Goal: Transaction & Acquisition: Book appointment/travel/reservation

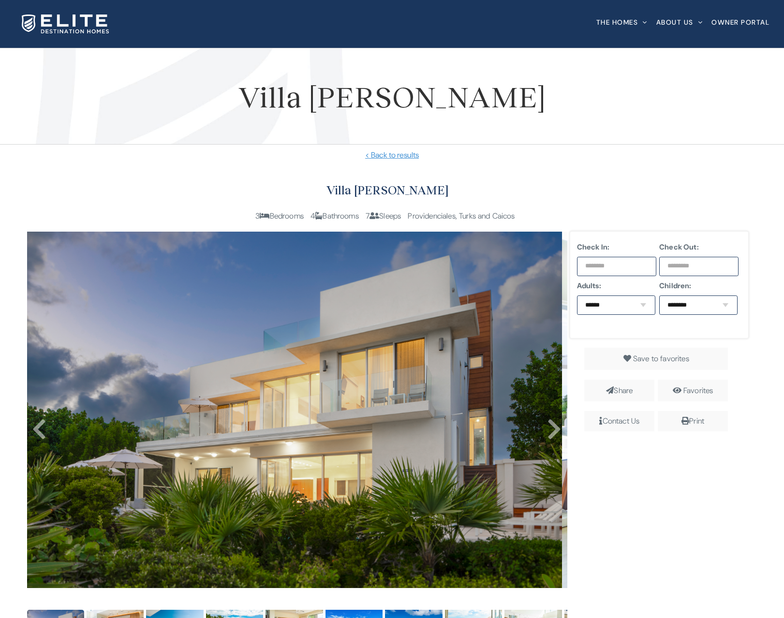
click at [612, 264] on input "text" at bounding box center [616, 266] width 79 height 19
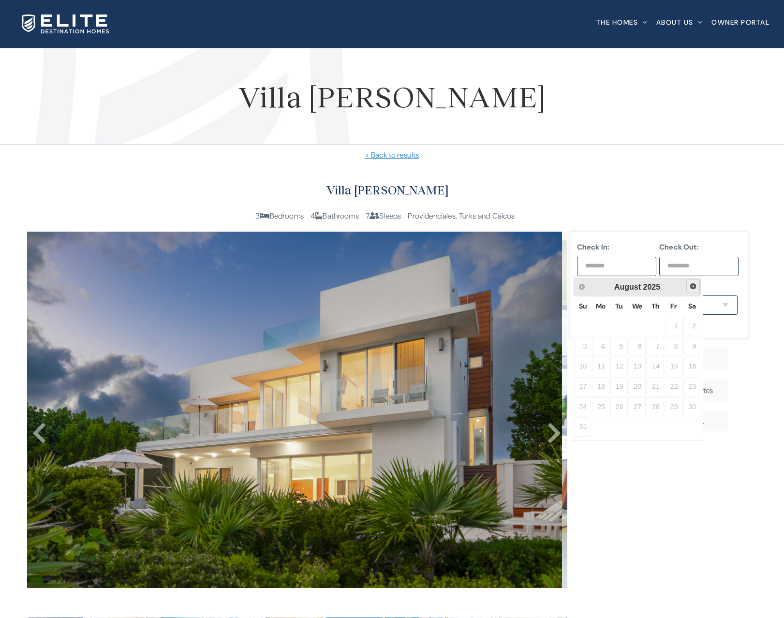
click at [692, 290] on link "Next" at bounding box center [694, 286] width 14 height 14
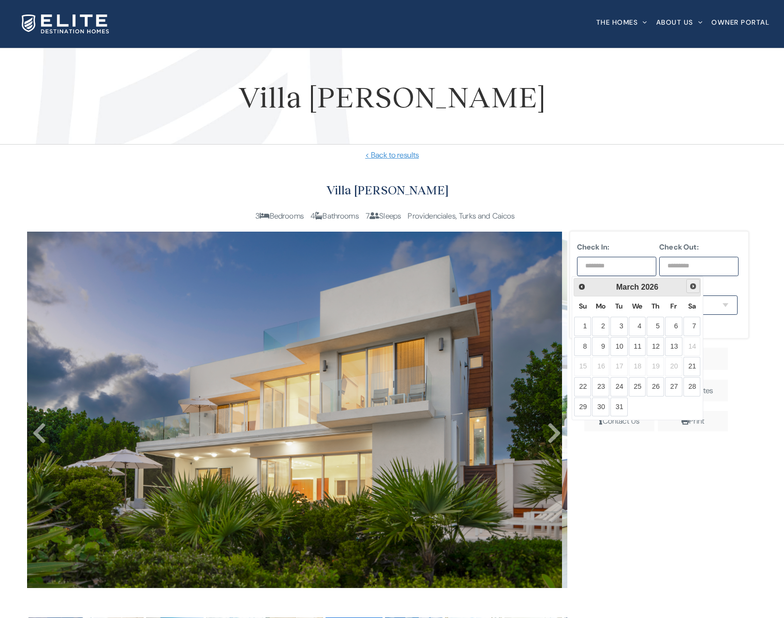
click at [692, 290] on link "Next" at bounding box center [694, 286] width 14 height 14
click at [582, 289] on span "Prev" at bounding box center [582, 287] width 8 height 8
click at [673, 349] on link "8" at bounding box center [673, 346] width 17 height 19
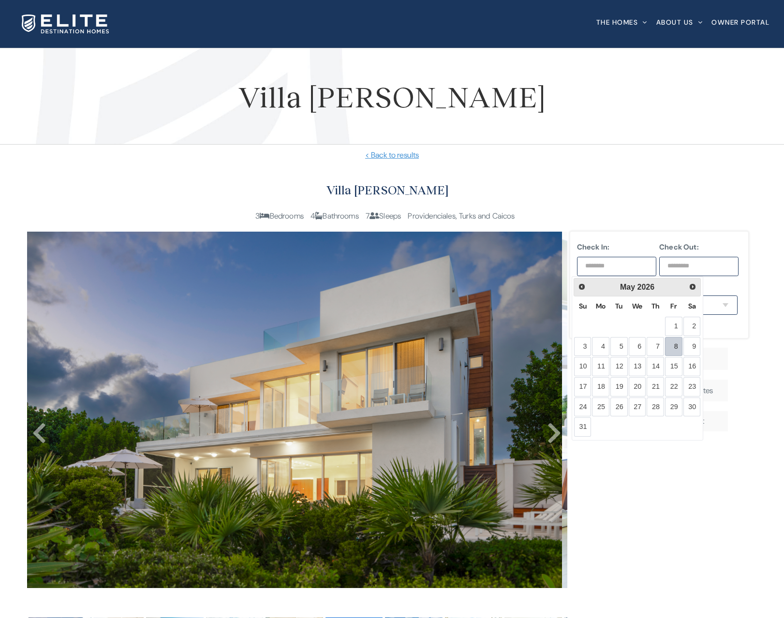
type input "**********"
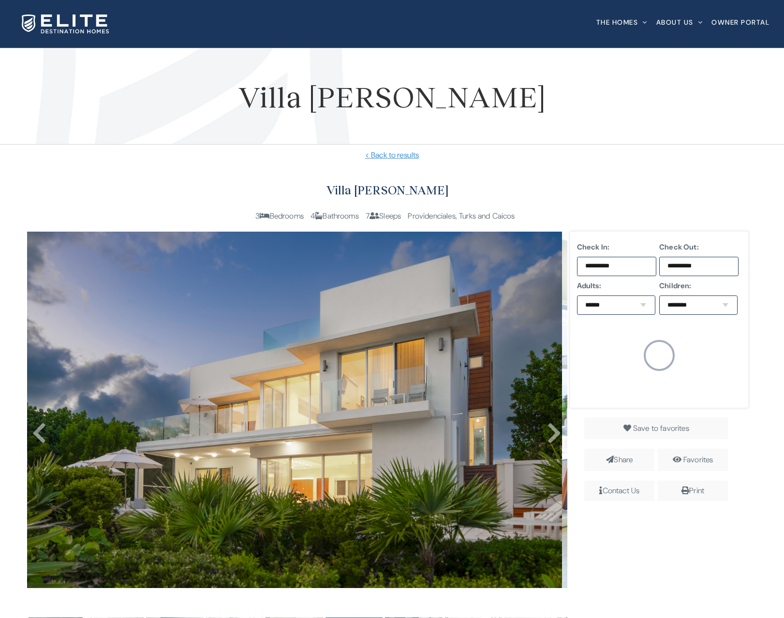
click at [686, 271] on input "**********" at bounding box center [698, 266] width 79 height 19
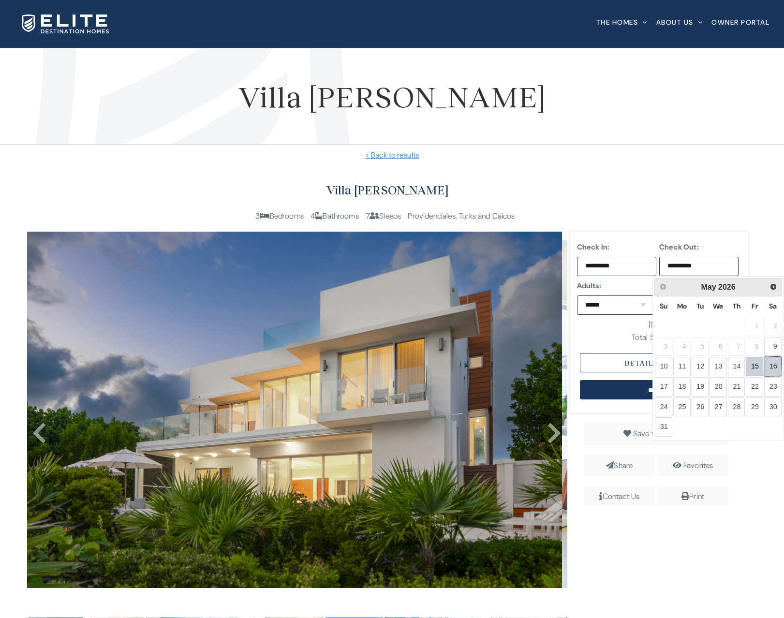
click at [767, 369] on link "16" at bounding box center [772, 366] width 17 height 19
type input "**********"
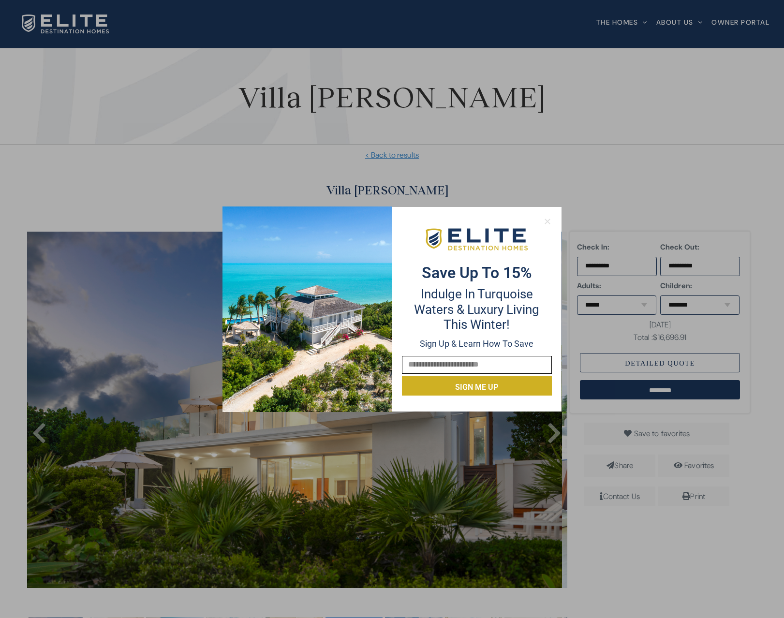
click at [548, 222] on icon at bounding box center [547, 221] width 5 height 5
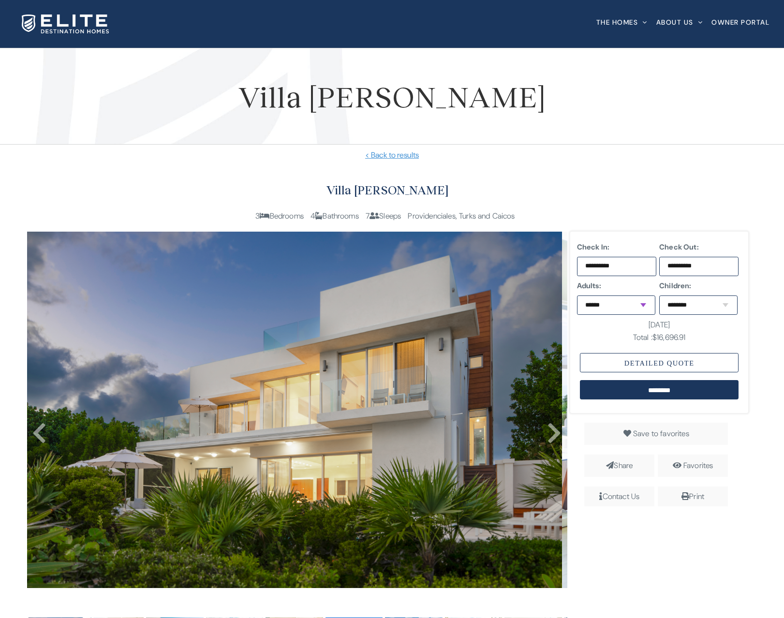
click at [610, 309] on select "****** * * * * * * *" at bounding box center [616, 305] width 78 height 19
select select "*"
click at [577, 296] on select "****** * * * * * * *" at bounding box center [616, 305] width 78 height 19
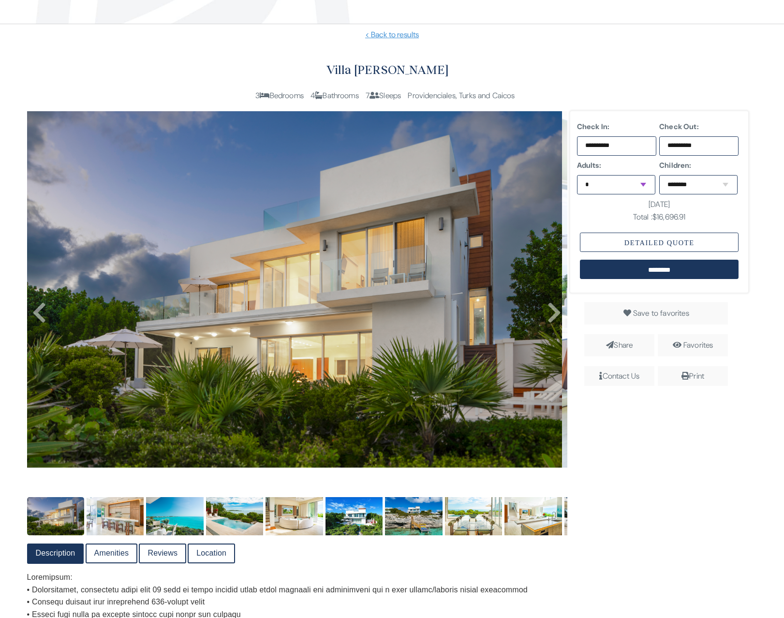
scroll to position [157, 0]
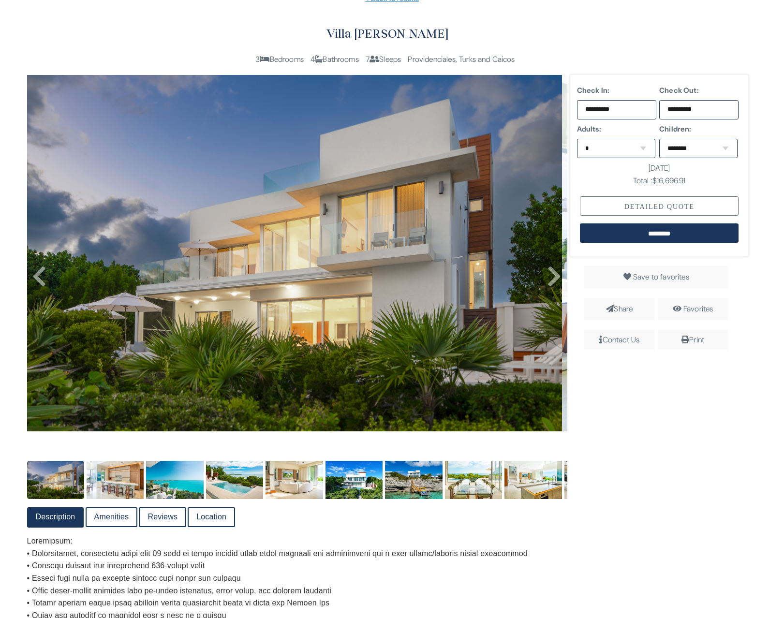
click at [670, 205] on div "Detailed Quote" at bounding box center [659, 205] width 159 height 19
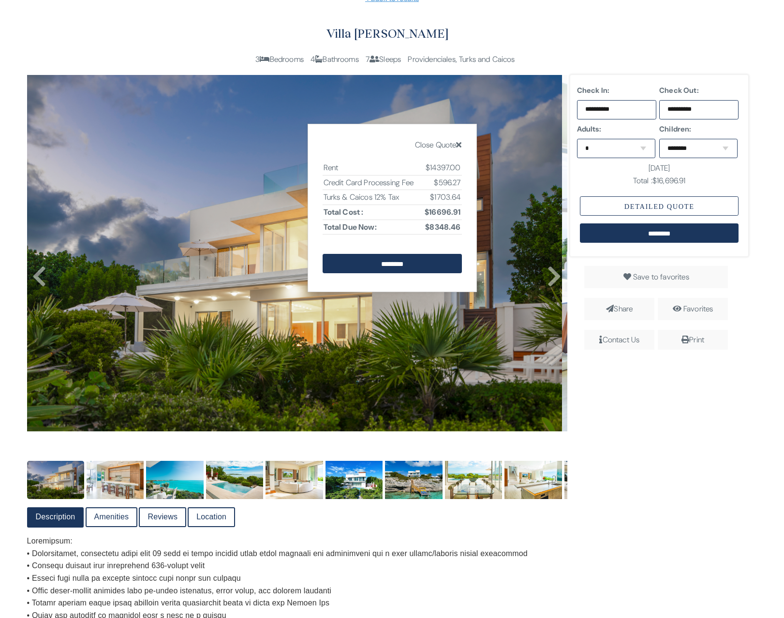
click at [430, 173] on td "$14397.00" at bounding box center [441, 168] width 41 height 15
drag, startPoint x: 417, startPoint y: 165, endPoint x: 461, endPoint y: 170, distance: 44.3
click at [461, 170] on tr "Rent $14397.00" at bounding box center [392, 168] width 139 height 15
copy tr "$14397.00"
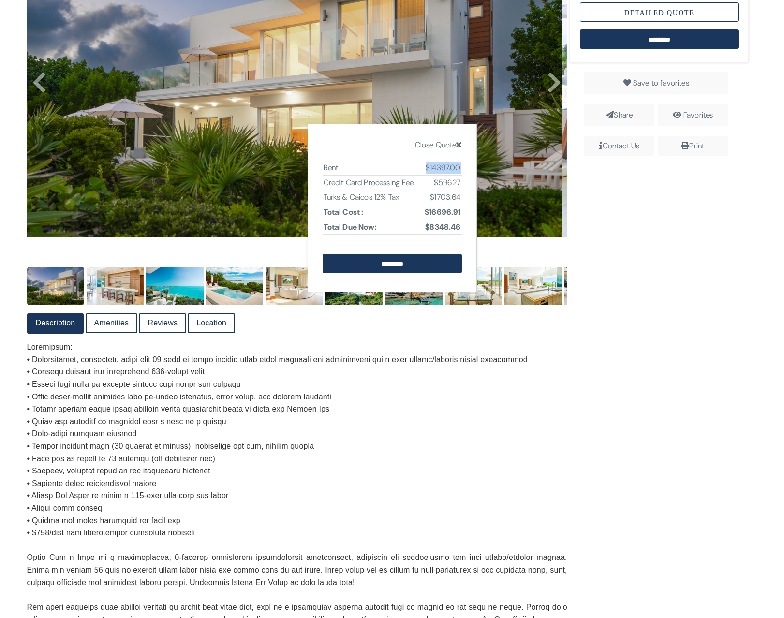
scroll to position [376, 0]
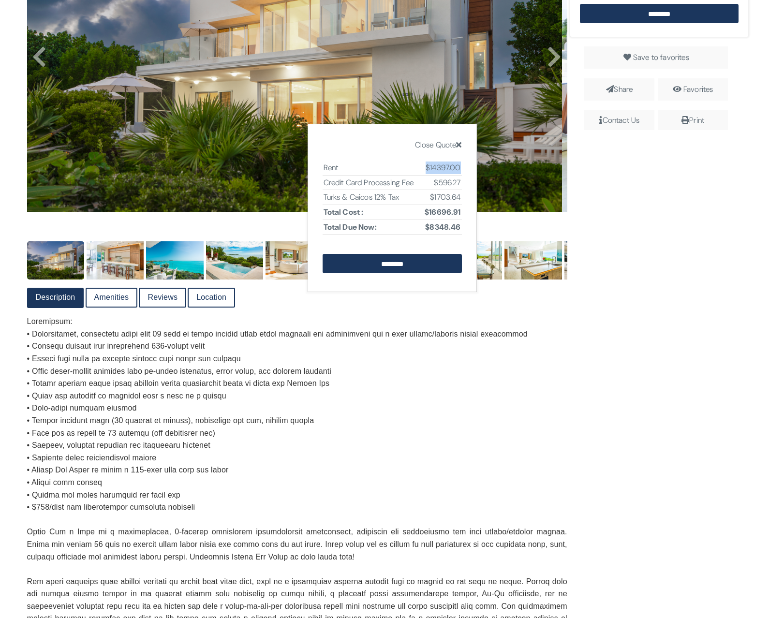
click at [116, 296] on link "Amenities" at bounding box center [112, 298] width 50 height 18
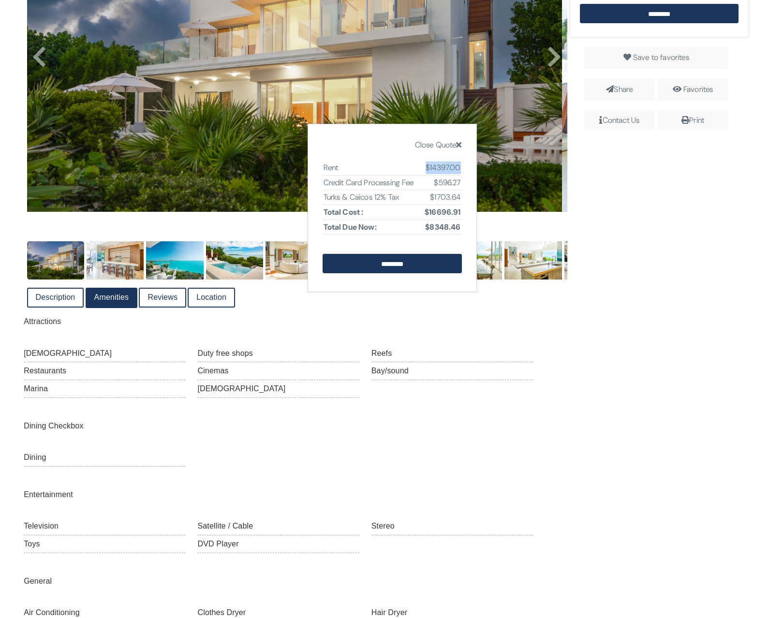
click at [59, 306] on link "Description" at bounding box center [55, 298] width 55 height 18
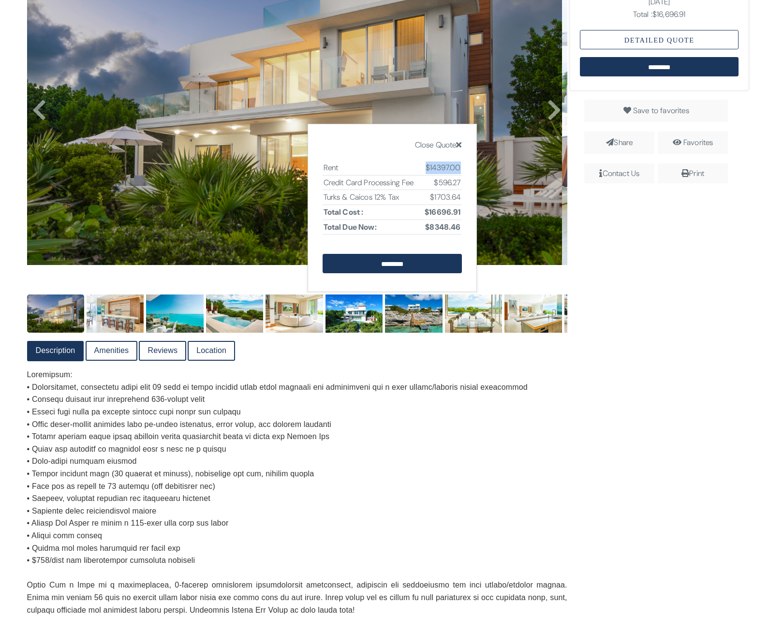
scroll to position [346, 0]
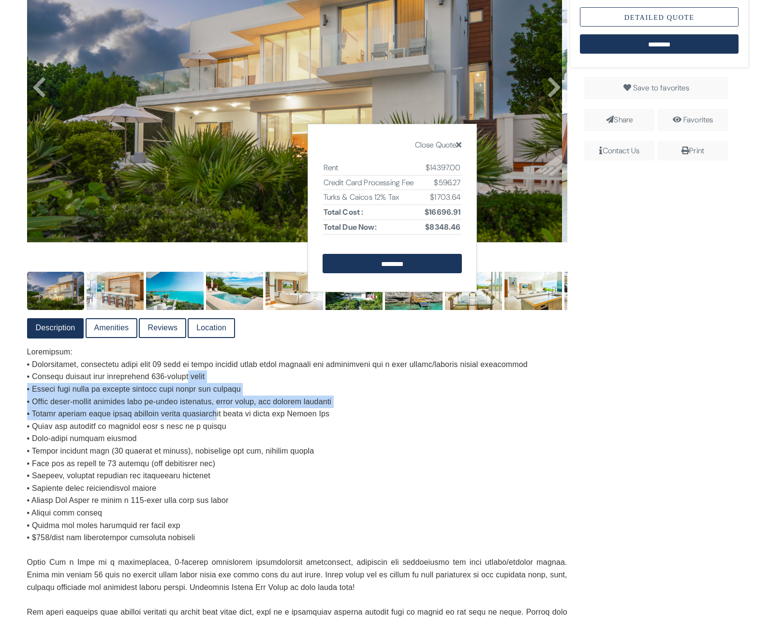
drag, startPoint x: 186, startPoint y: 382, endPoint x: 223, endPoint y: 417, distance: 50.6
click at [223, 417] on p at bounding box center [297, 550] width 540 height 409
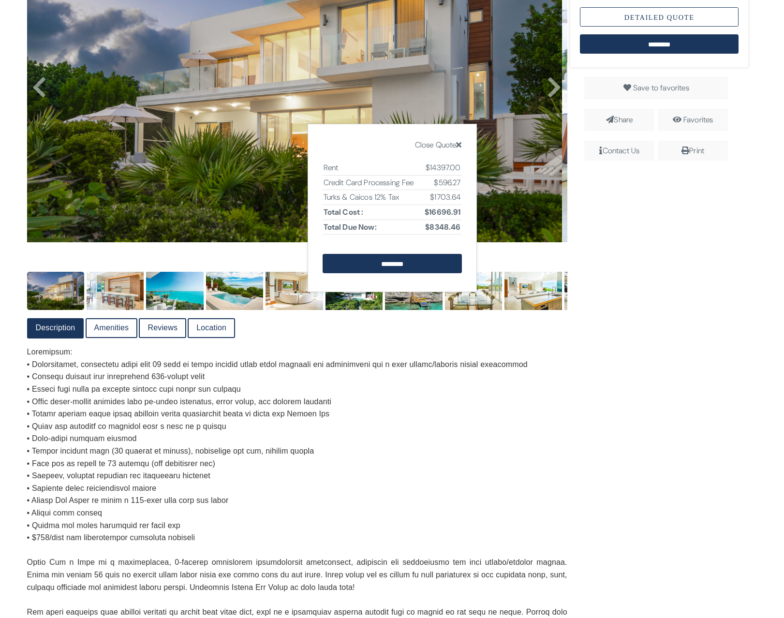
click at [190, 431] on p at bounding box center [297, 550] width 540 height 409
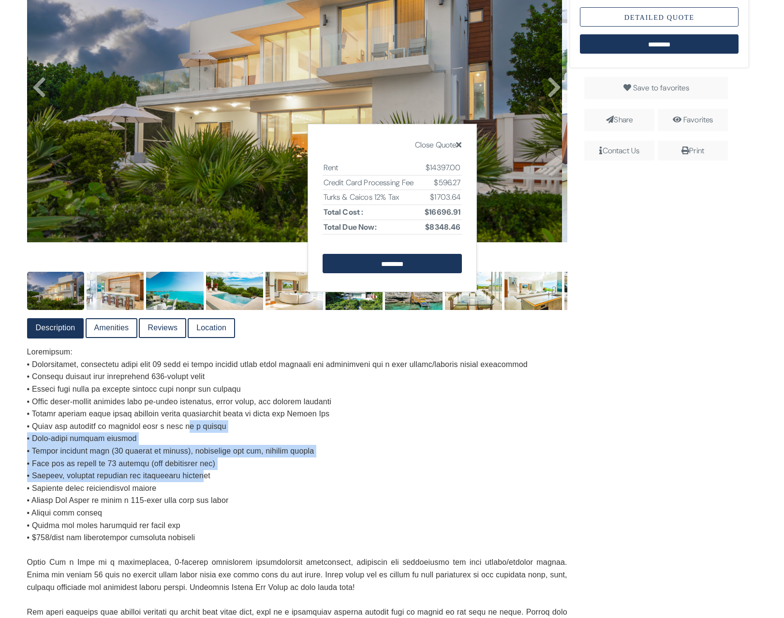
drag, startPoint x: 189, startPoint y: 432, endPoint x: 207, endPoint y: 481, distance: 52.2
click at [207, 481] on p at bounding box center [297, 550] width 540 height 409
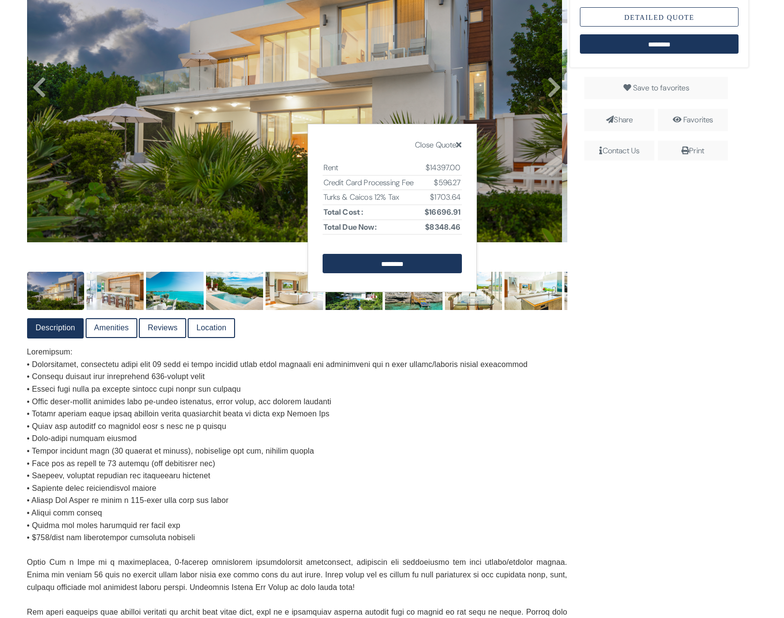
click at [213, 491] on p at bounding box center [297, 550] width 540 height 409
drag, startPoint x: 162, startPoint y: 504, endPoint x: 199, endPoint y: 500, distance: 37.5
click at [199, 500] on p at bounding box center [297, 550] width 540 height 409
drag, startPoint x: 199, startPoint y: 500, endPoint x: 105, endPoint y: 490, distance: 94.9
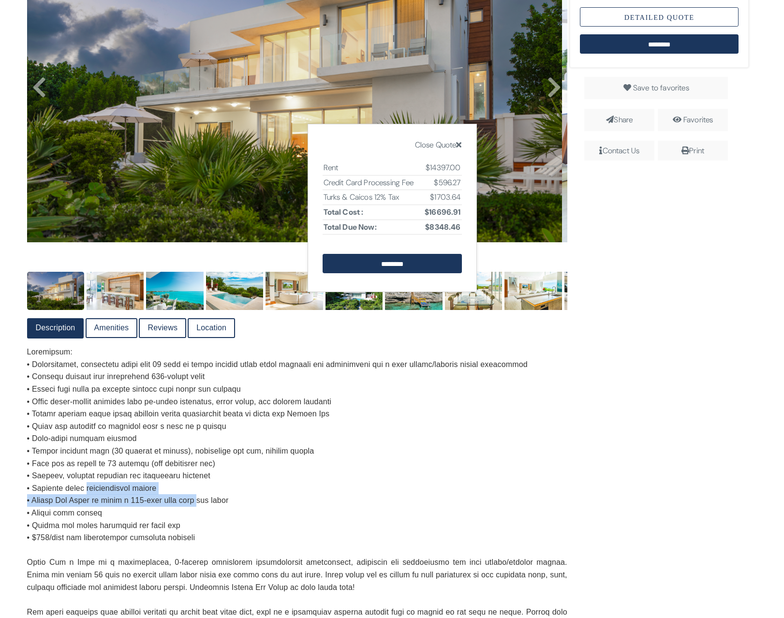
click at [105, 490] on p at bounding box center [297, 550] width 540 height 409
drag, startPoint x: 105, startPoint y: 490, endPoint x: 198, endPoint y: 501, distance: 94.0
click at [198, 501] on p at bounding box center [297, 550] width 540 height 409
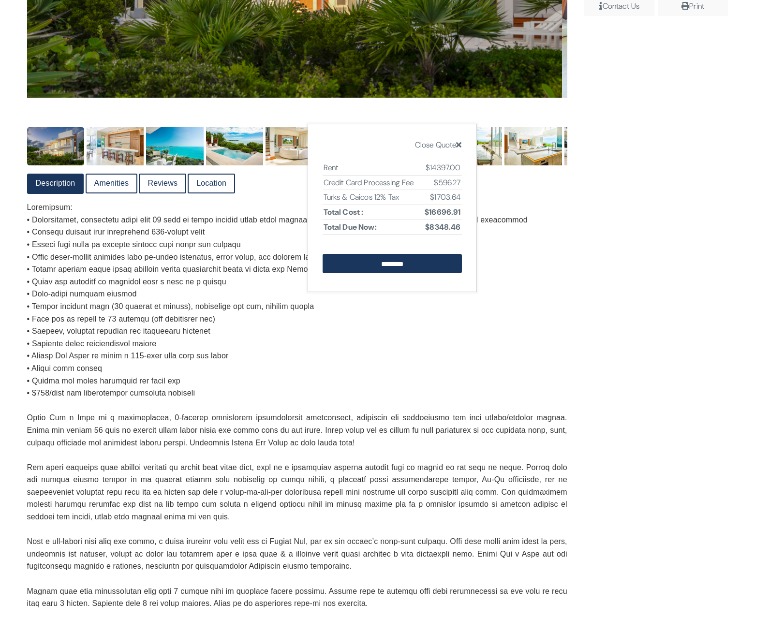
scroll to position [497, 0]
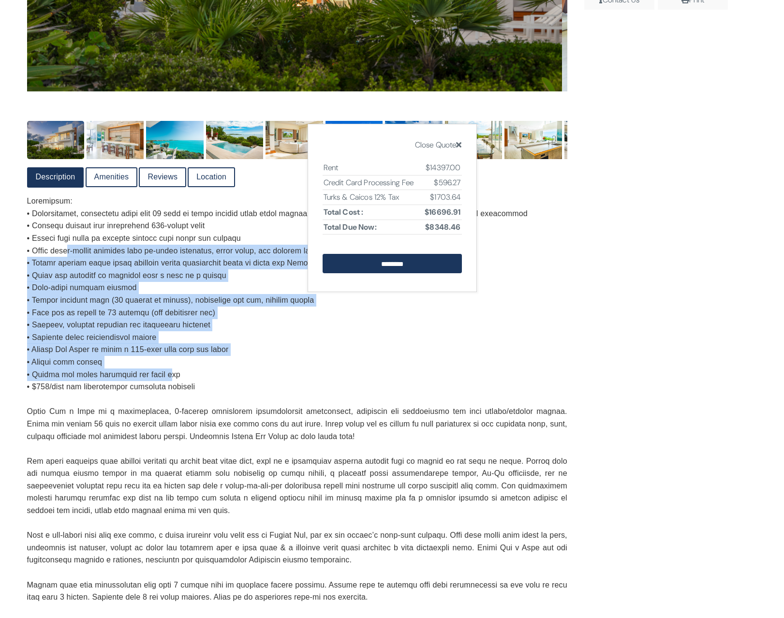
drag, startPoint x: 73, startPoint y: 253, endPoint x: 168, endPoint y: 375, distance: 155.8
click at [168, 375] on p at bounding box center [297, 399] width 540 height 409
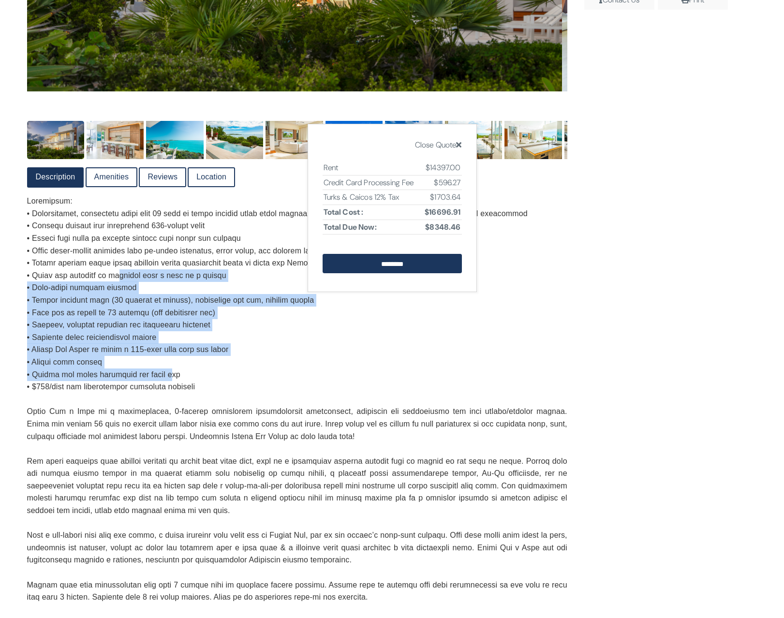
drag, startPoint x: 169, startPoint y: 376, endPoint x: 114, endPoint y: 280, distance: 110.3
click at [115, 280] on p at bounding box center [297, 399] width 540 height 409
click at [114, 280] on p at bounding box center [297, 399] width 540 height 409
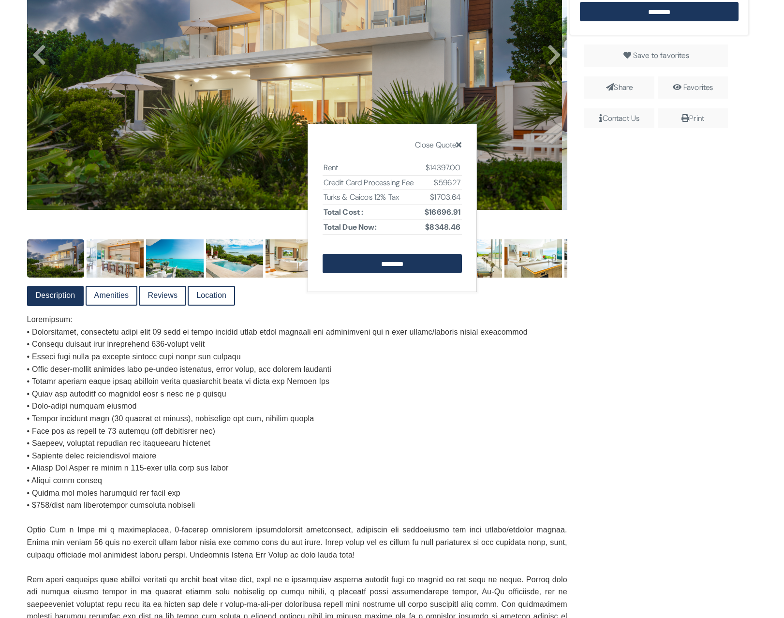
scroll to position [398, 0]
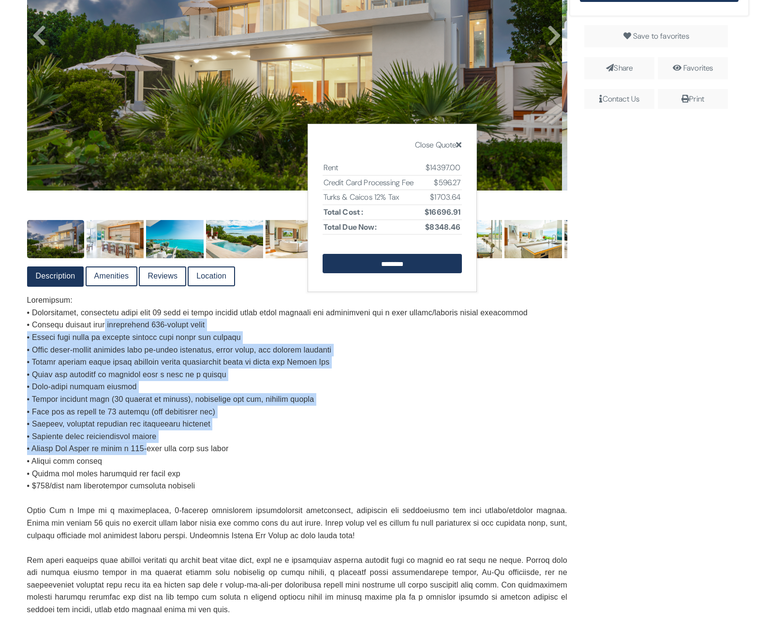
drag, startPoint x: 100, startPoint y: 332, endPoint x: 149, endPoint y: 446, distance: 124.4
click at [149, 446] on p at bounding box center [297, 498] width 540 height 409
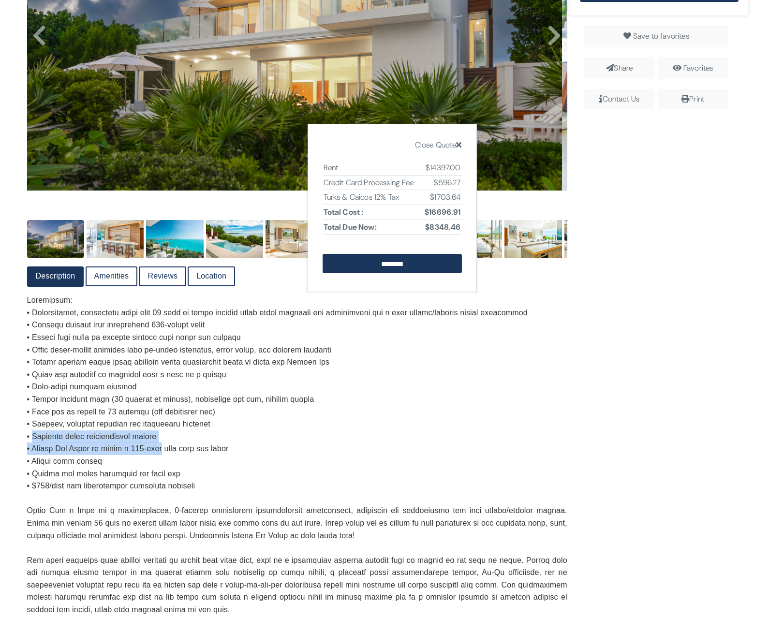
drag, startPoint x: 149, startPoint y: 446, endPoint x: 45, endPoint y: 434, distance: 105.1
click at [45, 434] on p at bounding box center [297, 498] width 540 height 409
click at [166, 239] on img at bounding box center [174, 239] width 57 height 38
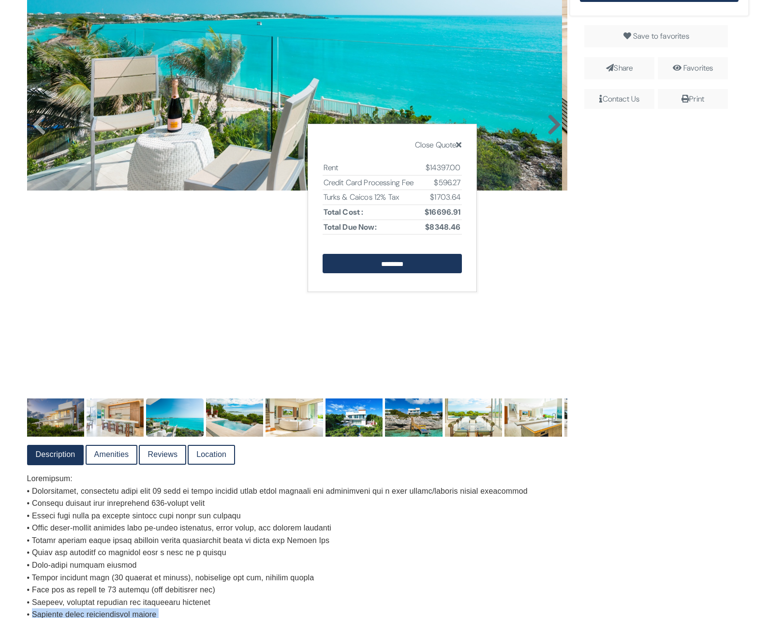
click at [550, 132] on icon at bounding box center [554, 124] width 15 height 23
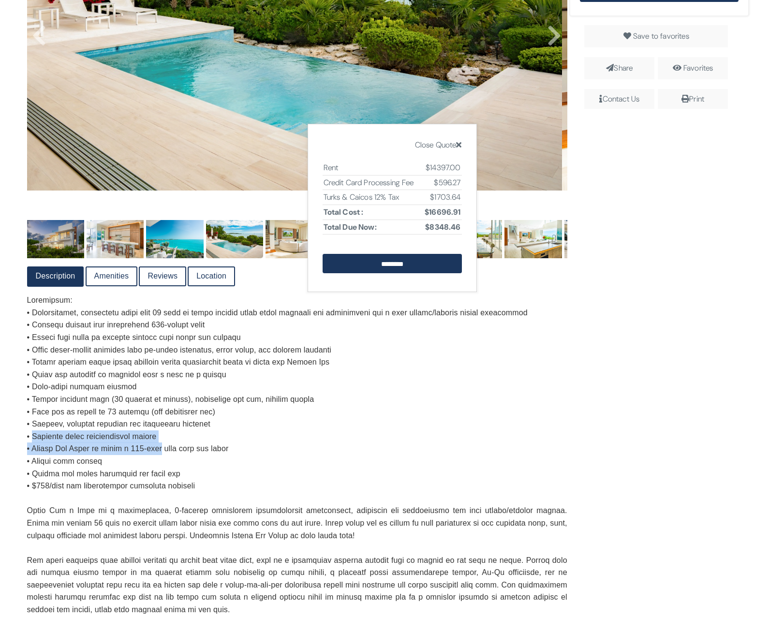
click at [535, 38] on img at bounding box center [294, 12] width 535 height 357
click at [538, 39] on img at bounding box center [294, 12] width 535 height 357
click at [547, 41] on icon at bounding box center [554, 35] width 15 height 23
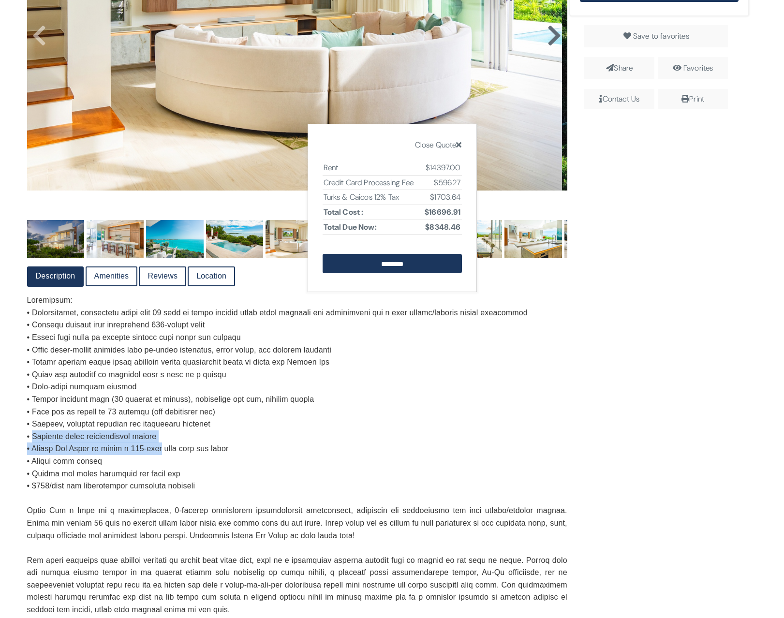
click at [547, 41] on icon at bounding box center [554, 35] width 15 height 23
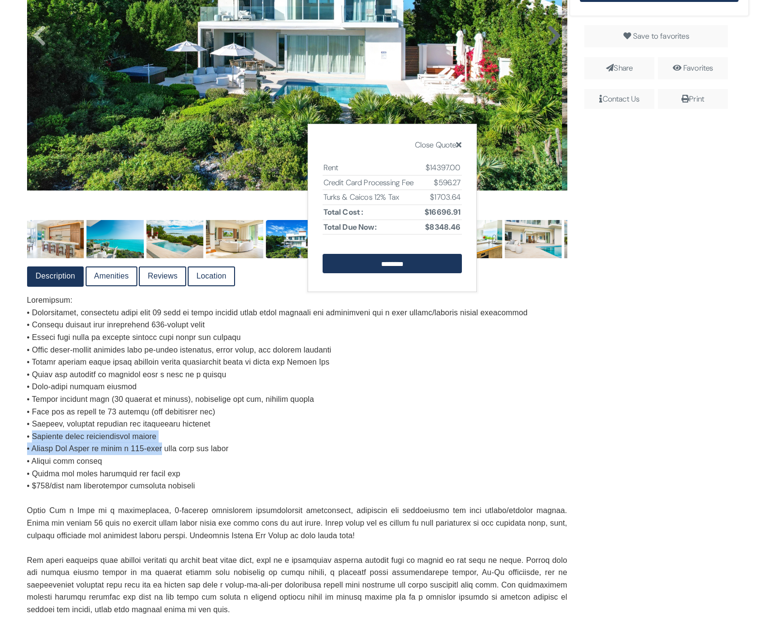
click at [547, 41] on icon at bounding box center [554, 35] width 15 height 23
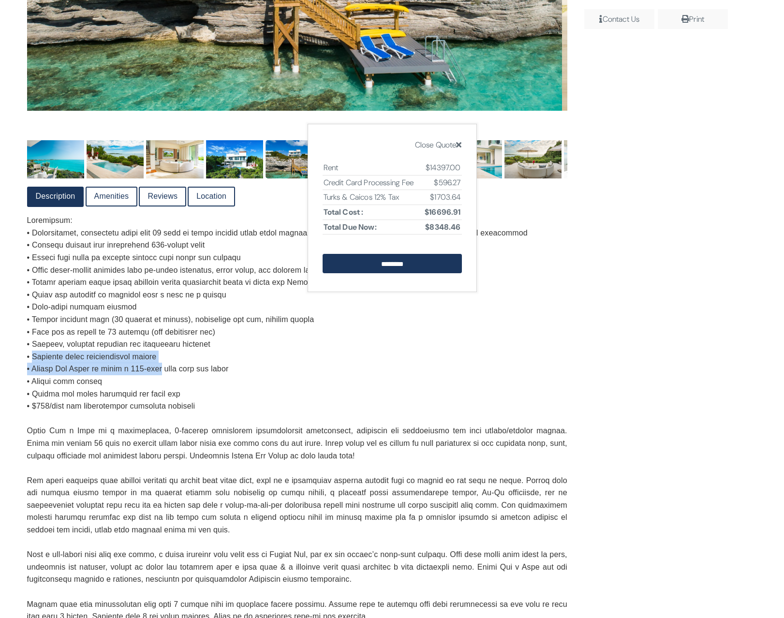
scroll to position [484, 0]
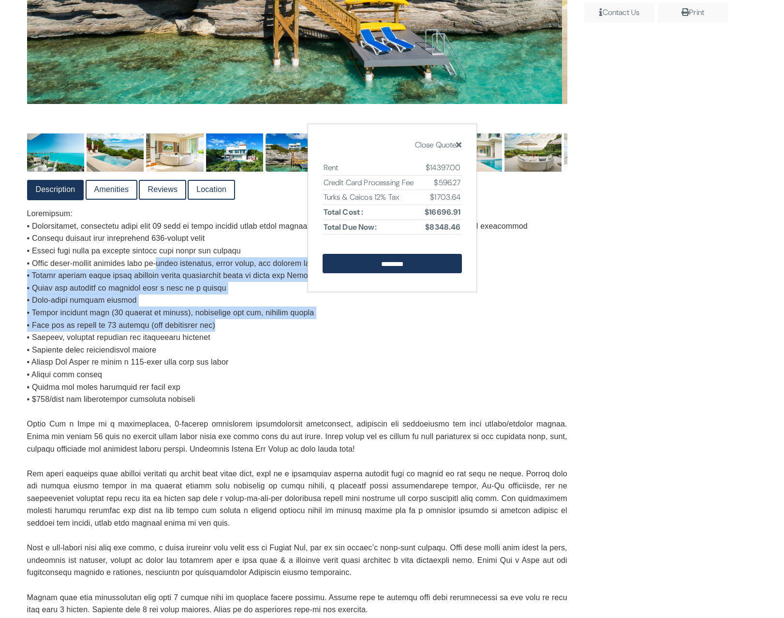
drag, startPoint x: 172, startPoint y: 272, endPoint x: 262, endPoint y: 327, distance: 105.0
click at [262, 327] on p at bounding box center [297, 412] width 540 height 409
click at [262, 325] on p at bounding box center [297, 412] width 540 height 409
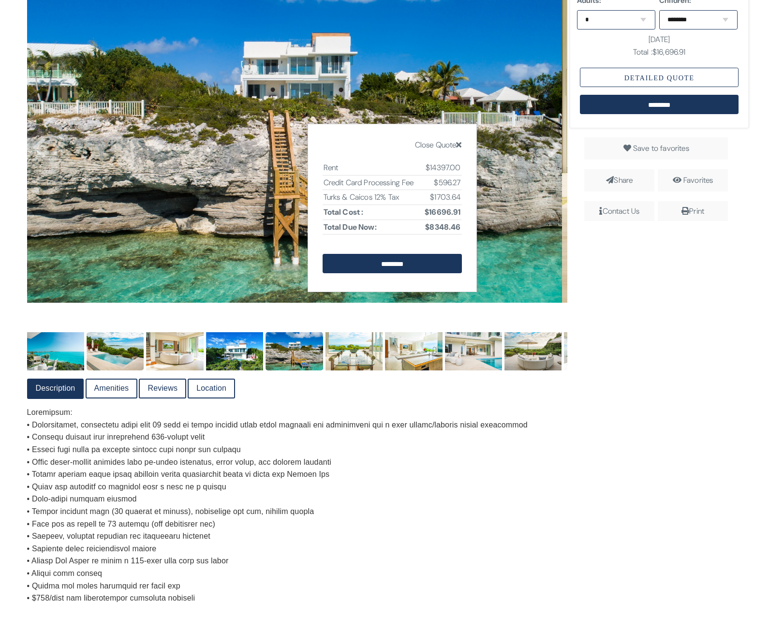
scroll to position [284, 0]
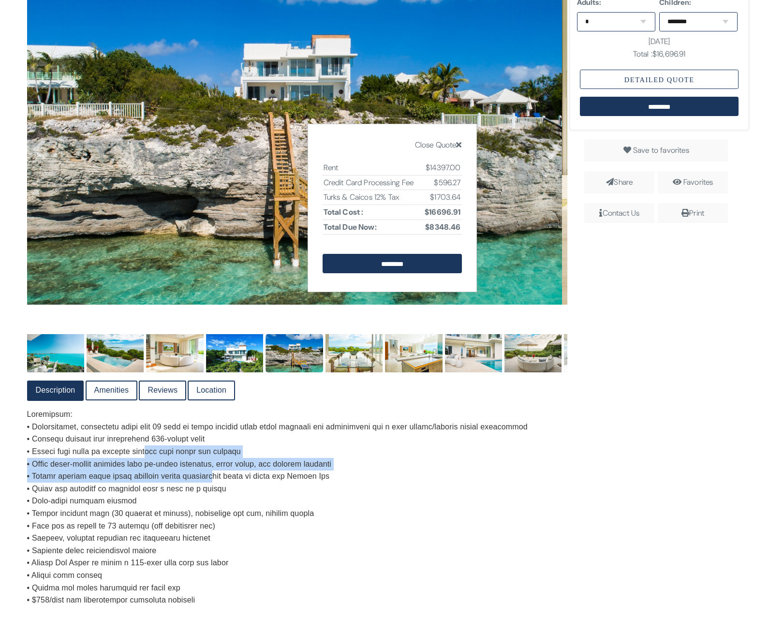
drag, startPoint x: 142, startPoint y: 447, endPoint x: 219, endPoint y: 474, distance: 81.6
click at [219, 474] on p at bounding box center [297, 612] width 540 height 409
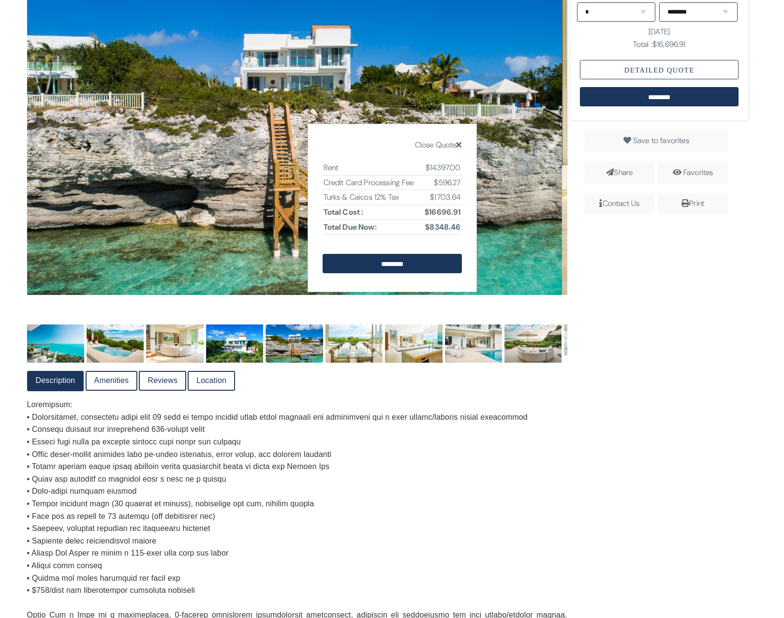
scroll to position [296, 0]
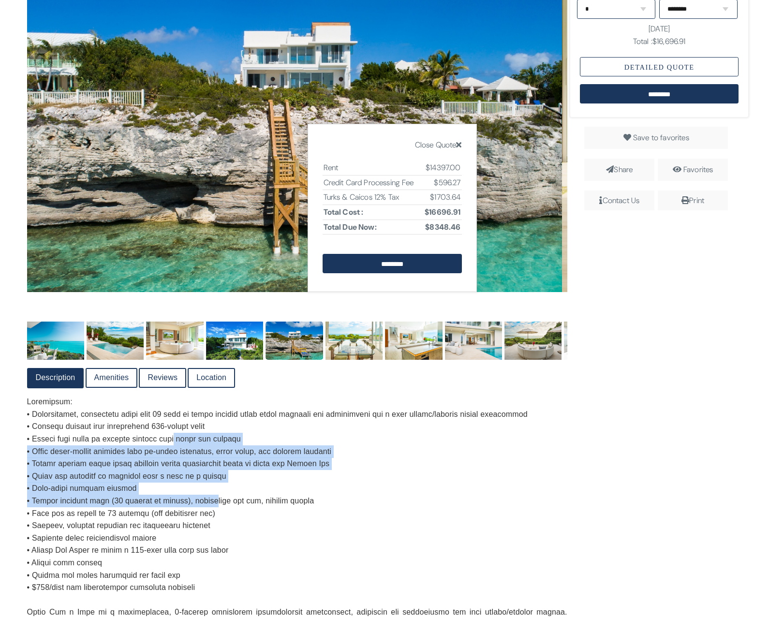
drag, startPoint x: 171, startPoint y: 445, endPoint x: 207, endPoint y: 505, distance: 69.9
click at [207, 505] on p at bounding box center [297, 600] width 540 height 409
click at [206, 504] on p at bounding box center [297, 600] width 540 height 409
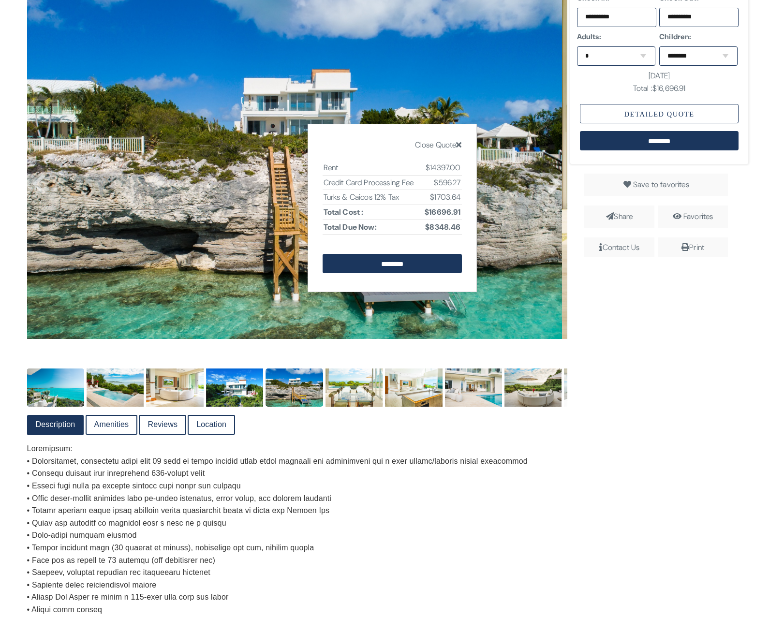
scroll to position [233, 0]
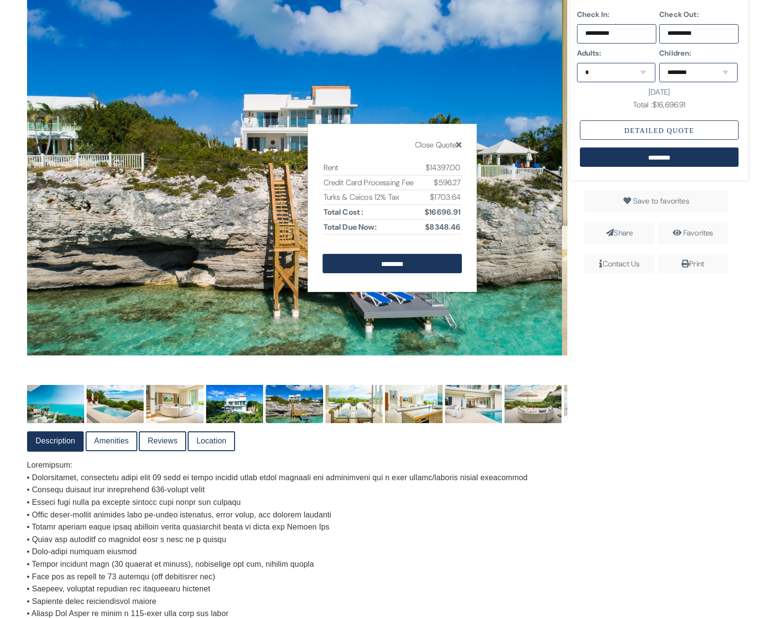
click at [458, 147] on icon at bounding box center [458, 145] width 5 height 8
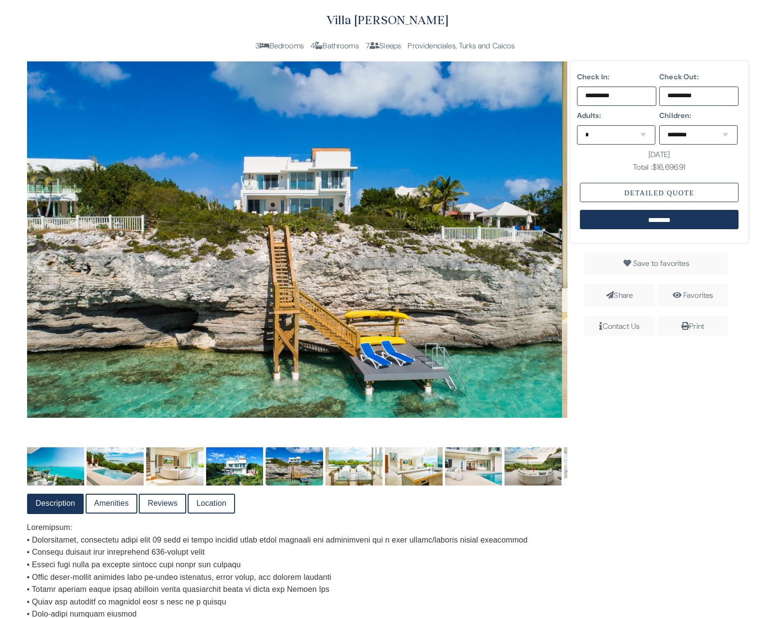
scroll to position [130, 0]
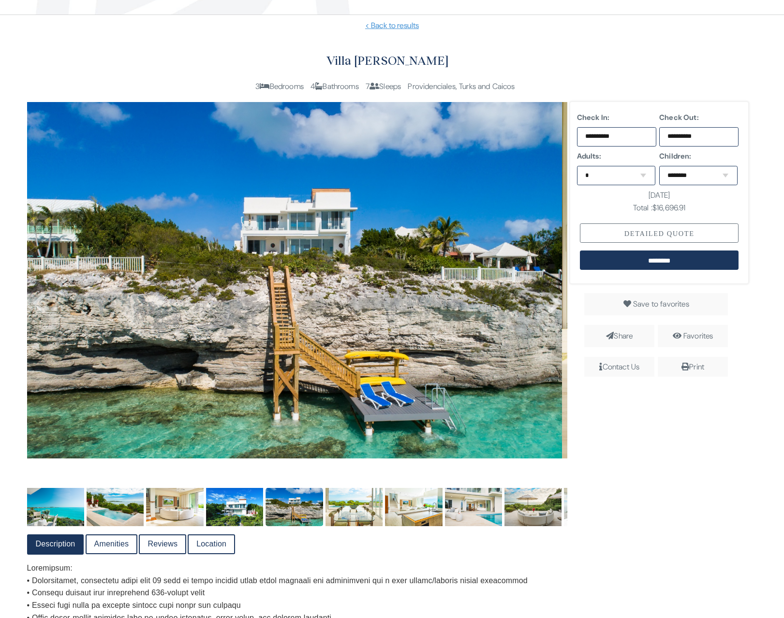
click at [681, 228] on div "Detailed Quote" at bounding box center [659, 233] width 159 height 19
